Goal: Find specific page/section: Find specific page/section

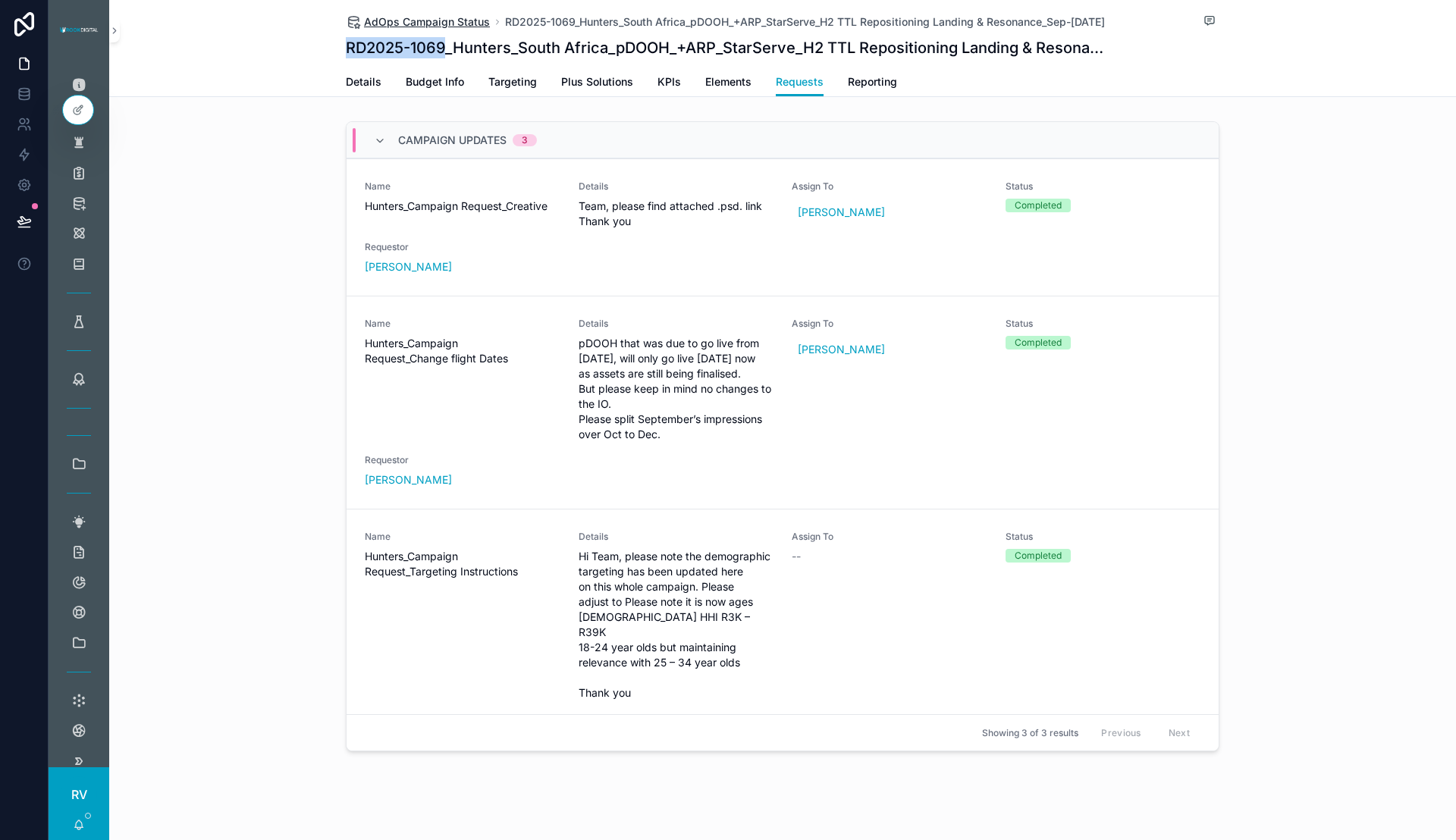
click at [398, 26] on span "AdOps Campaign Status" at bounding box center [427, 22] width 126 height 15
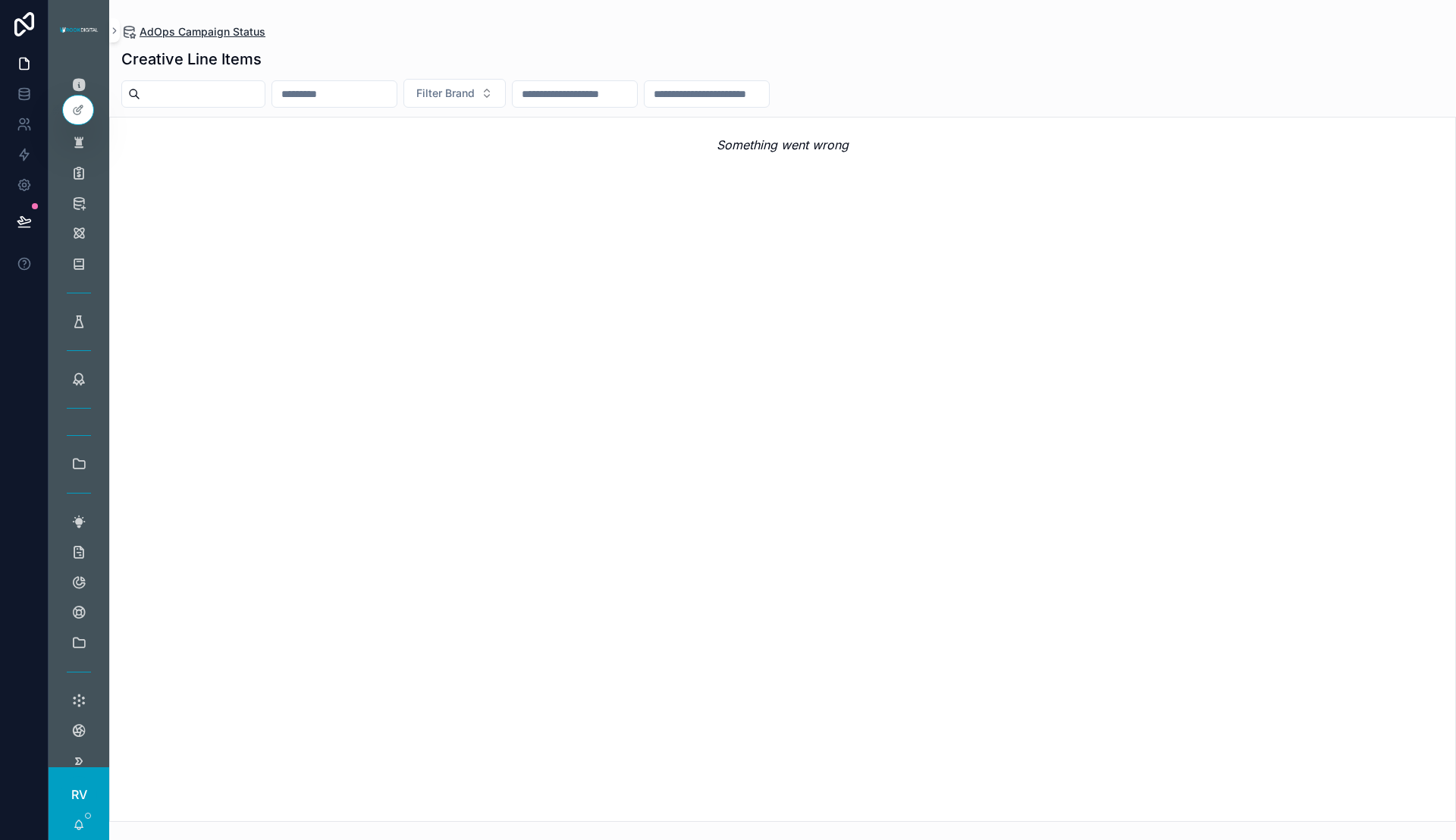
click at [162, 27] on span "AdOps Campaign Status" at bounding box center [202, 31] width 126 height 15
click at [119, 35] on icon "scrollable content" at bounding box center [114, 30] width 10 height 11
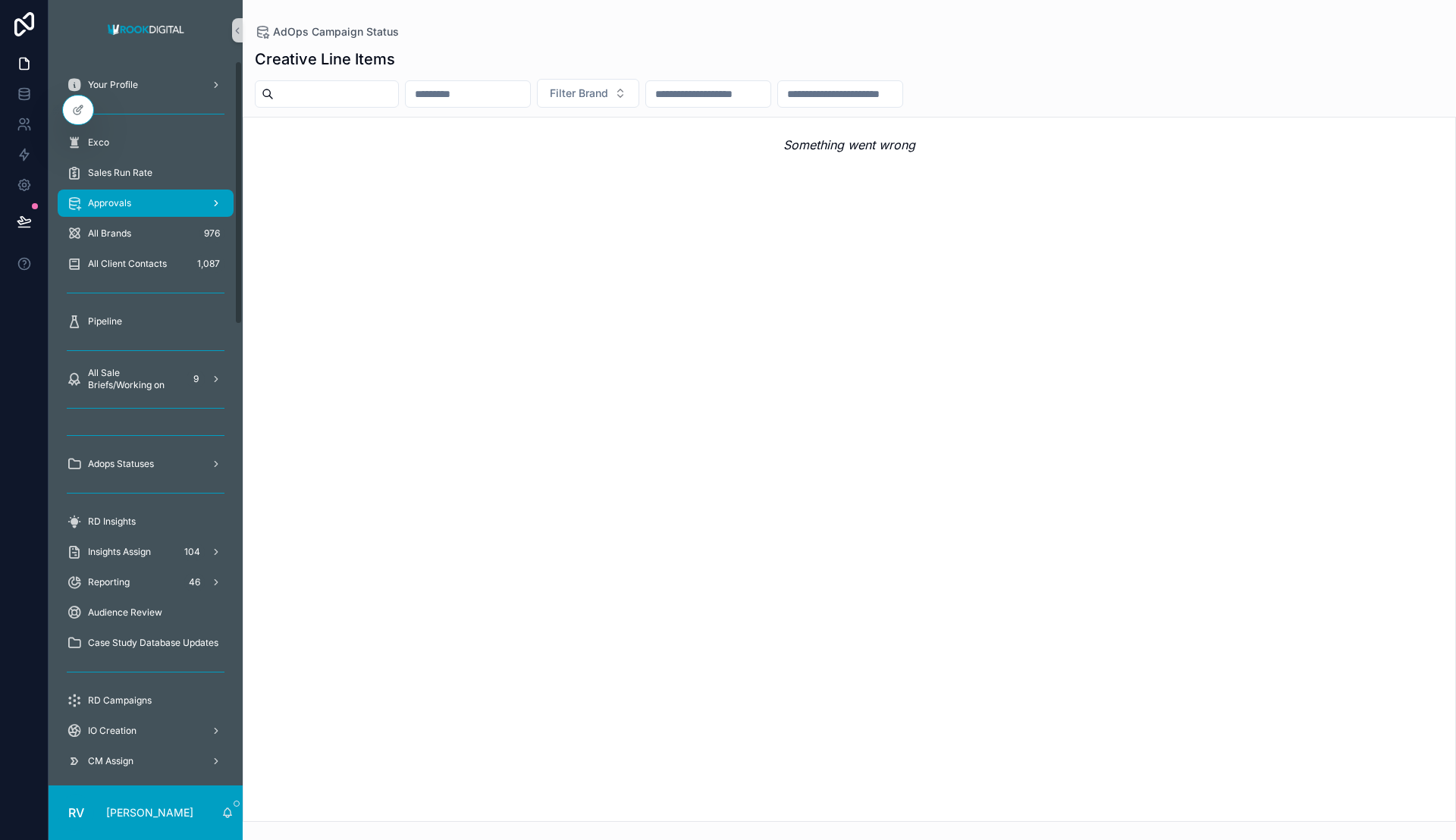
click at [119, 202] on span "Approvals" at bounding box center [110, 203] width 44 height 12
